Goal: Task Accomplishment & Management: Manage account settings

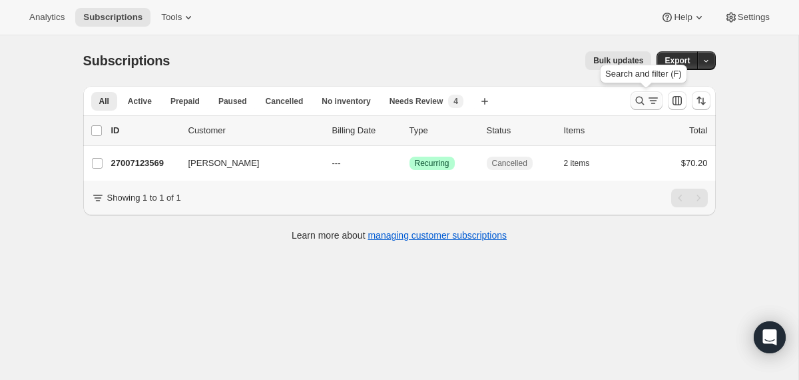
click at [642, 97] on icon "Search and filter results" at bounding box center [640, 100] width 13 height 13
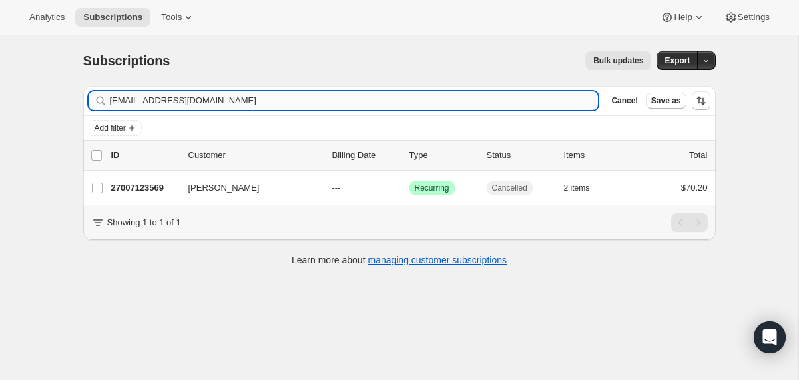
click at [499, 101] on input "[EMAIL_ADDRESS][DOMAIN_NAME]" at bounding box center [354, 100] width 489 height 19
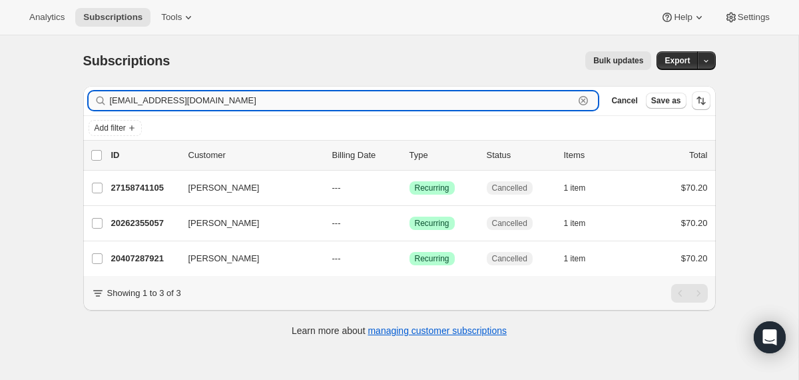
click at [237, 105] on input "[EMAIL_ADDRESS][DOMAIN_NAME]" at bounding box center [342, 100] width 465 height 19
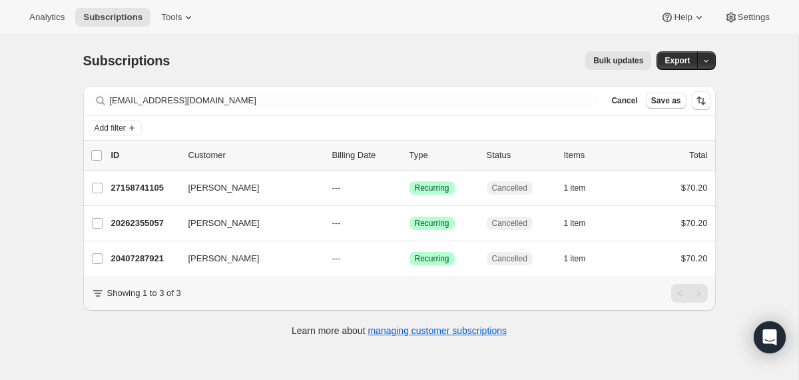
click at [424, 89] on div "Filter subscribers [EMAIL_ADDRESS][DOMAIN_NAME] Clear Cancel Save as" at bounding box center [399, 100] width 633 height 29
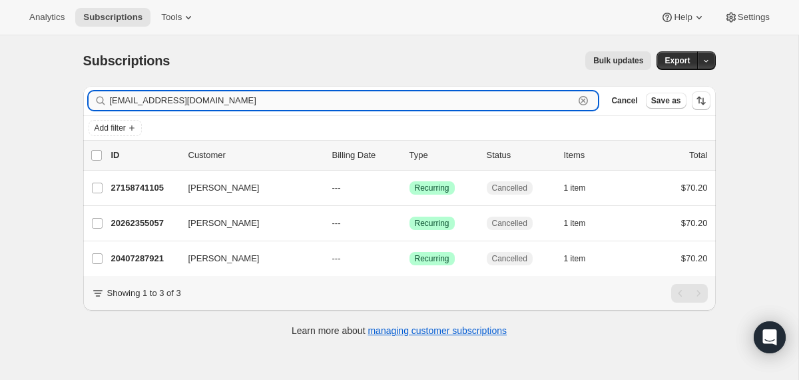
click at [424, 94] on input "[EMAIL_ADDRESS][DOMAIN_NAME]" at bounding box center [342, 100] width 465 height 19
paste input "[EMAIL_ADDRESS]"
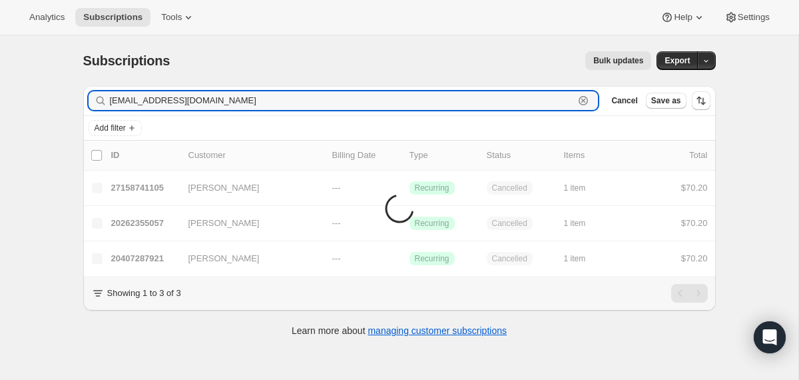
type input "[EMAIL_ADDRESS][DOMAIN_NAME]"
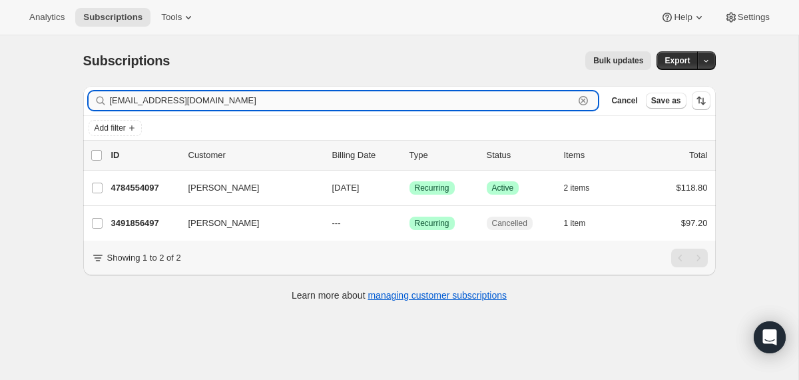
click at [217, 98] on input "[EMAIL_ADDRESS][DOMAIN_NAME]" at bounding box center [342, 100] width 465 height 19
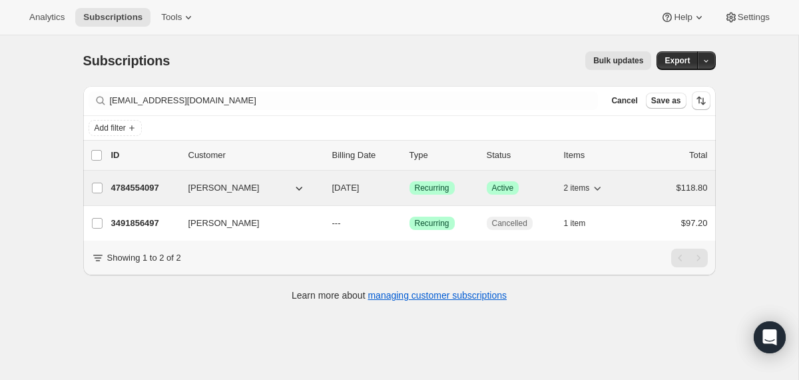
click at [321, 191] on div "4784554097 [PERSON_NAME] [DATE] Success Recurring Success Active 2 items $118.80" at bounding box center [409, 188] width 597 height 19
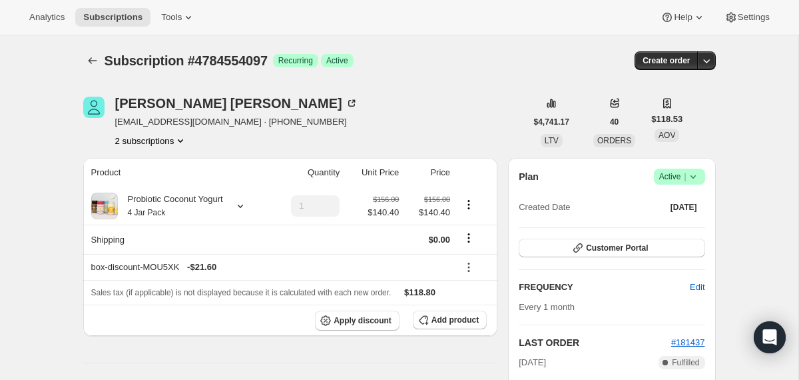
click at [91, 48] on div "Subscription #4784554097. This page is ready Subscription #4784554097 Success R…" at bounding box center [399, 60] width 633 height 51
click at [91, 64] on icon "Subscriptions" at bounding box center [92, 60] width 13 height 13
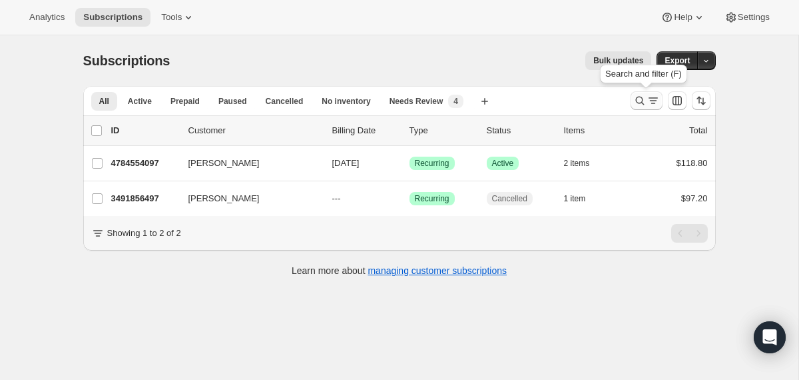
click at [642, 103] on icon "Search and filter results" at bounding box center [640, 101] width 9 height 9
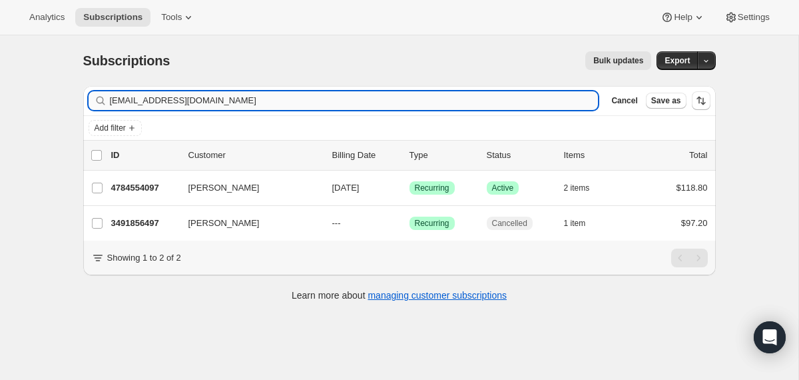
click at [504, 107] on input "[EMAIL_ADDRESS][DOMAIN_NAME]" at bounding box center [354, 100] width 489 height 19
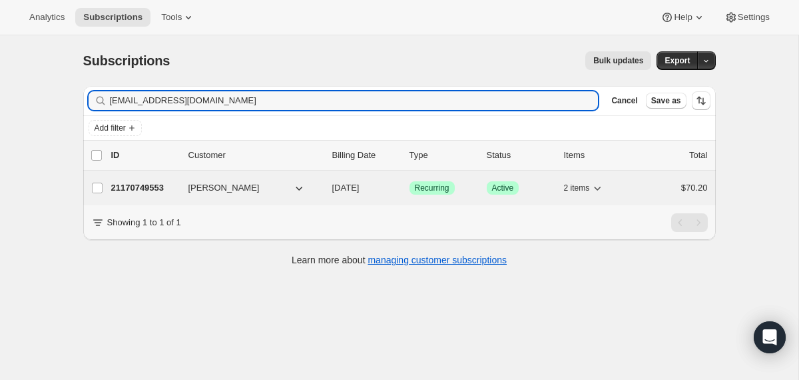
type input "[EMAIL_ADDRESS][DOMAIN_NAME]"
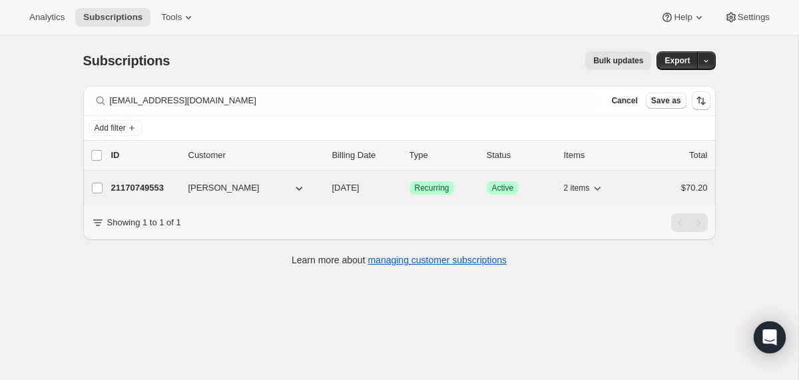
click at [328, 187] on div "21170749553 [PERSON_NAME] [DATE] Success Recurring Success Active 2 items $70.20" at bounding box center [409, 188] width 597 height 19
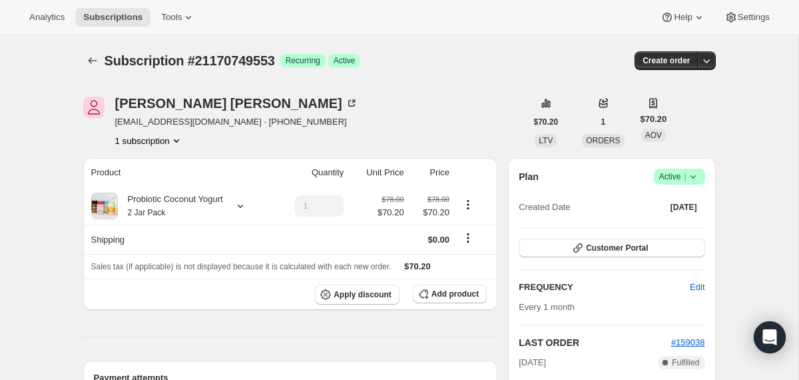
click at [695, 176] on icon at bounding box center [692, 176] width 5 height 3
click at [676, 228] on span "Cancel subscription" at bounding box center [674, 226] width 75 height 10
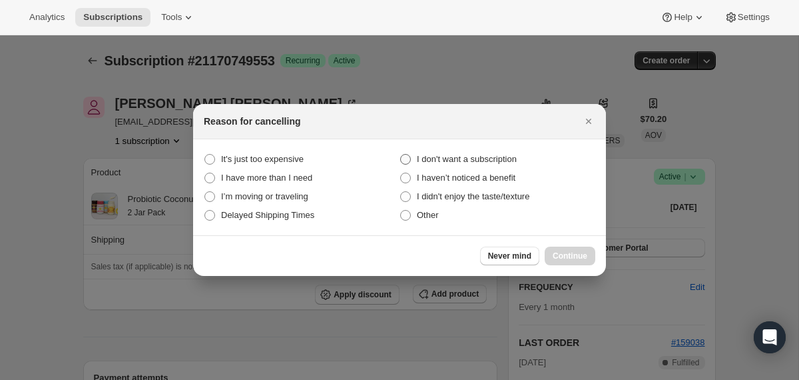
click at [506, 157] on span "I don't want a subscription" at bounding box center [467, 159] width 100 height 10
click at [401, 155] on subscription "I don't want a subscription" at bounding box center [400, 154] width 1 height 1
radio subscription "true"
click at [555, 260] on span "Continue" at bounding box center [570, 256] width 35 height 11
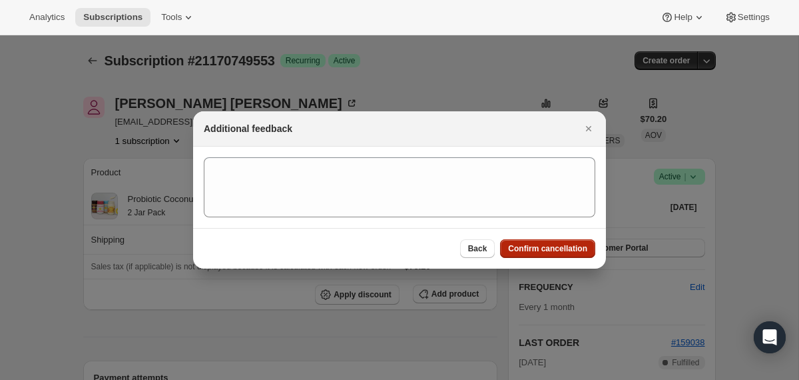
click at [548, 251] on span "Confirm cancellation" at bounding box center [547, 248] width 79 height 11
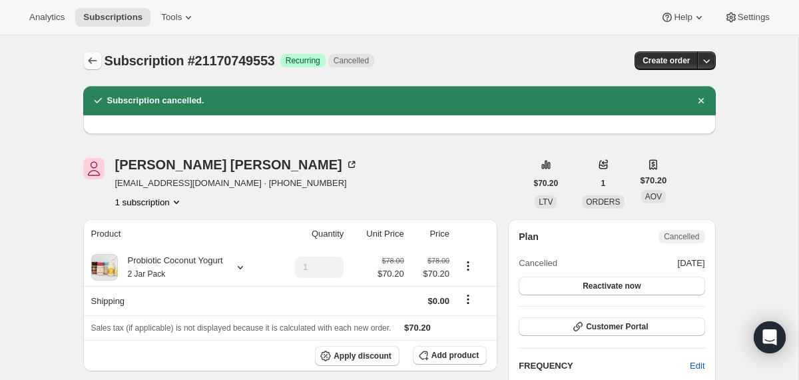
click at [90, 60] on icon "Subscriptions" at bounding box center [92, 60] width 13 height 13
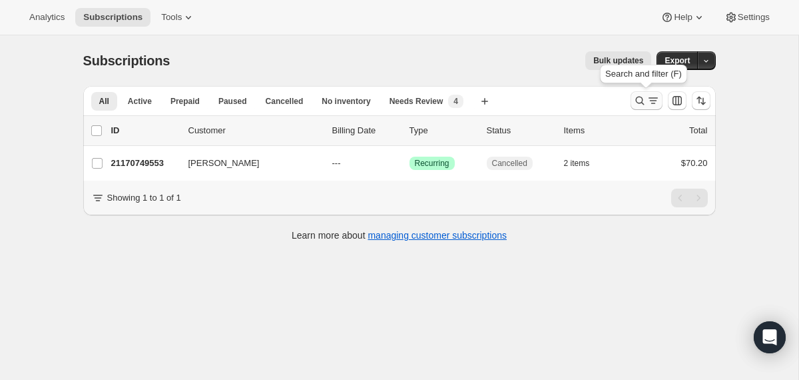
click at [638, 106] on icon "Search and filter results" at bounding box center [640, 100] width 13 height 13
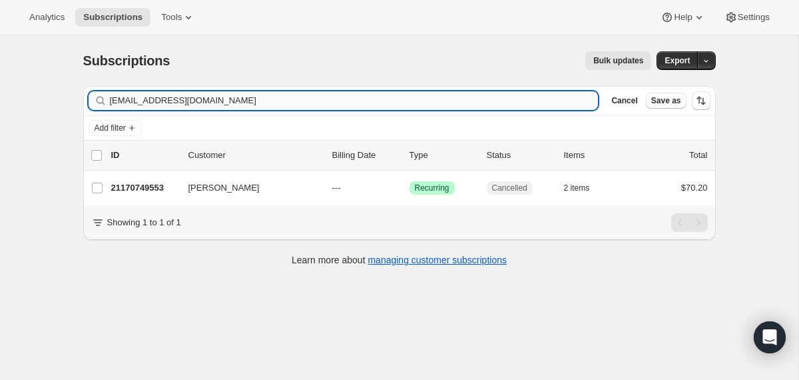
click at [503, 104] on input "[EMAIL_ADDRESS][DOMAIN_NAME]" at bounding box center [354, 100] width 489 height 19
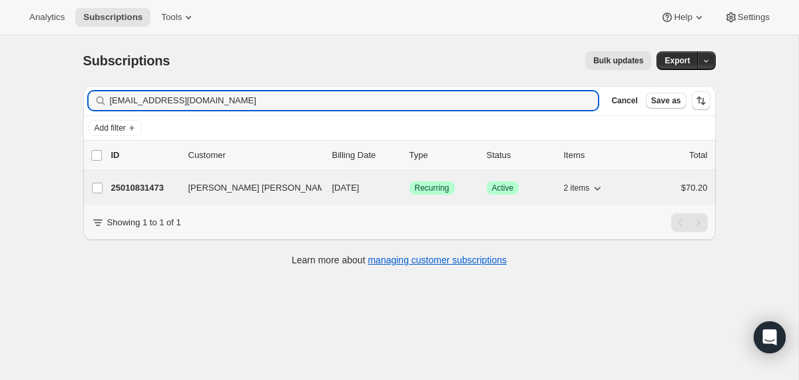
type input "[EMAIL_ADDRESS][DOMAIN_NAME]"
click at [335, 184] on span "[DATE]" at bounding box center [345, 188] width 27 height 10
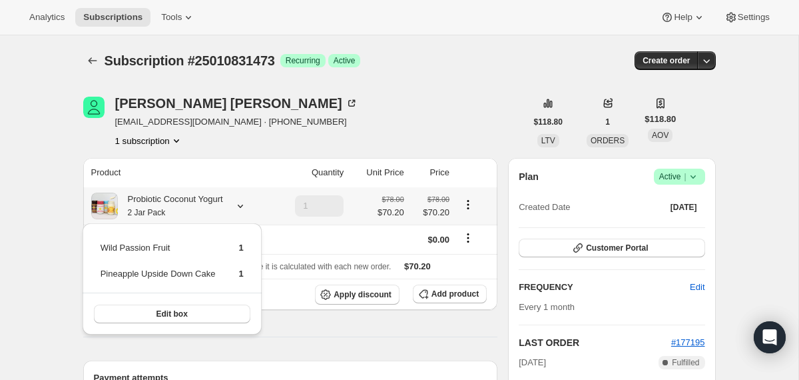
click at [247, 207] on icon at bounding box center [240, 205] width 13 height 13
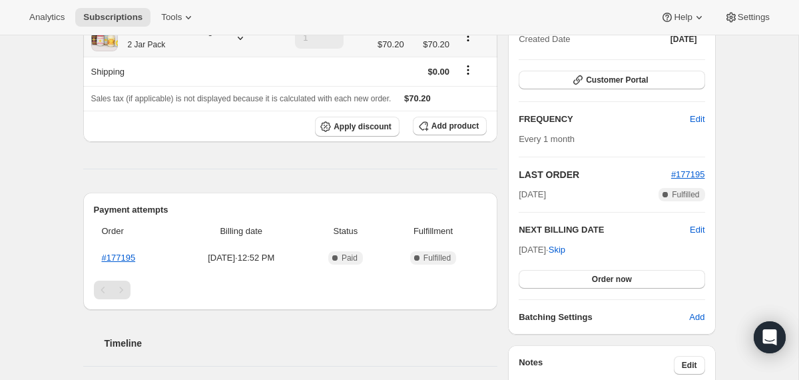
scroll to position [169, 0]
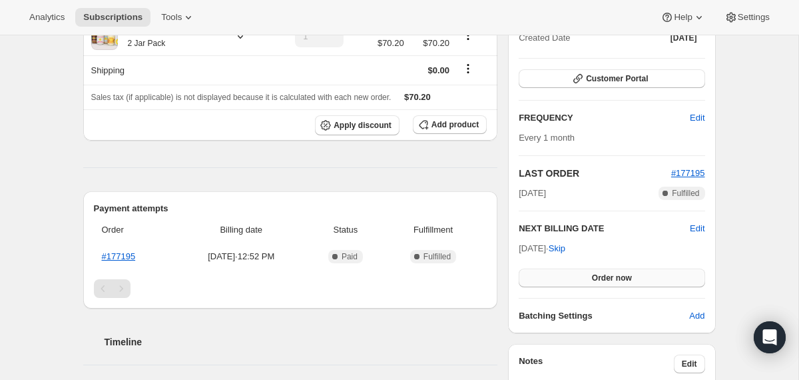
click at [576, 276] on button "Order now" at bounding box center [612, 277] width 186 height 19
click at [692, 230] on span "Edit" at bounding box center [697, 228] width 15 height 13
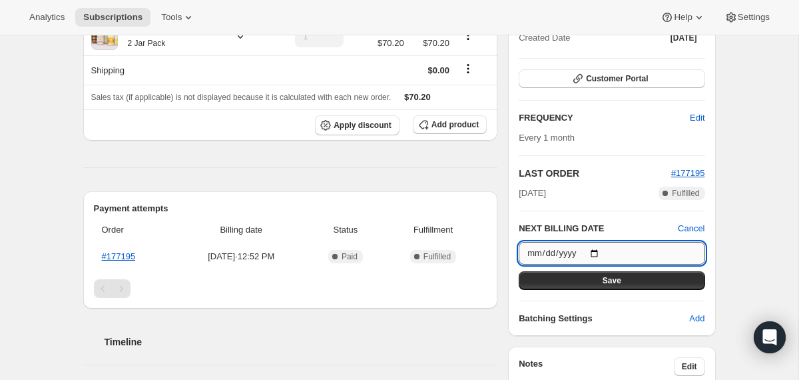
click at [598, 250] on input "[DATE]" at bounding box center [612, 253] width 186 height 23
type input "[DATE]"
click at [547, 284] on button "Save" at bounding box center [612, 280] width 186 height 19
